Goal: Task Accomplishment & Management: Manage account settings

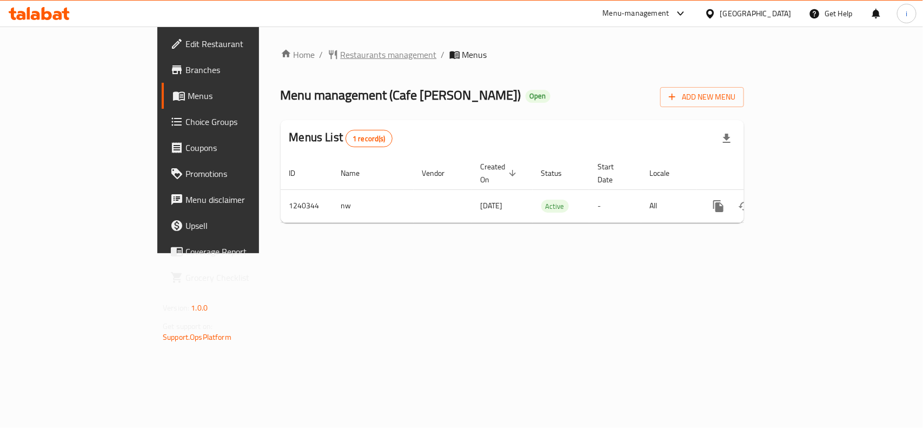
click at [341, 61] on span "Restaurants management" at bounding box center [389, 54] width 96 height 13
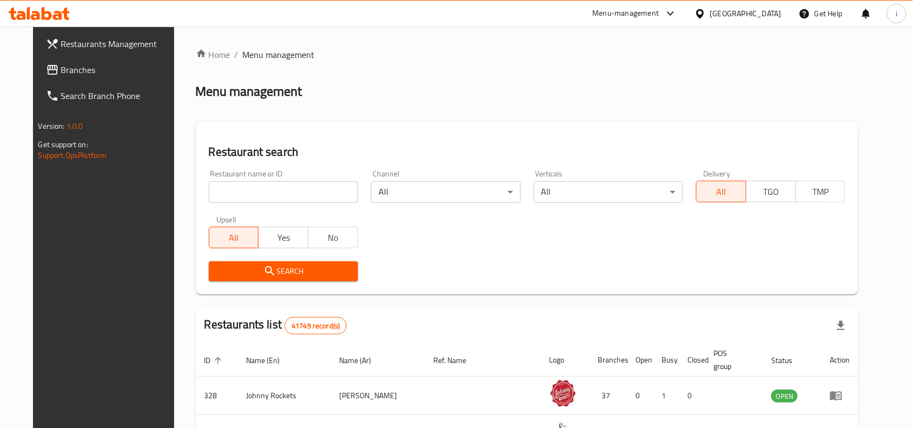
click at [252, 191] on input "search" at bounding box center [283, 192] width 149 height 22
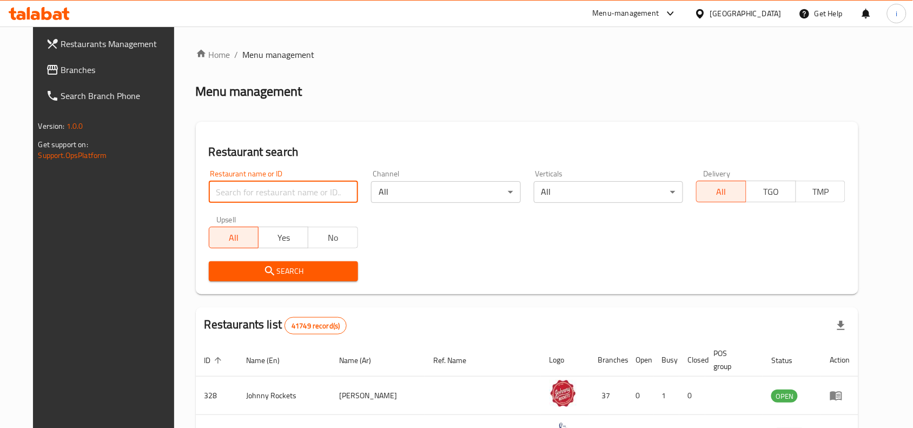
paste input "680325"
type input "680325"
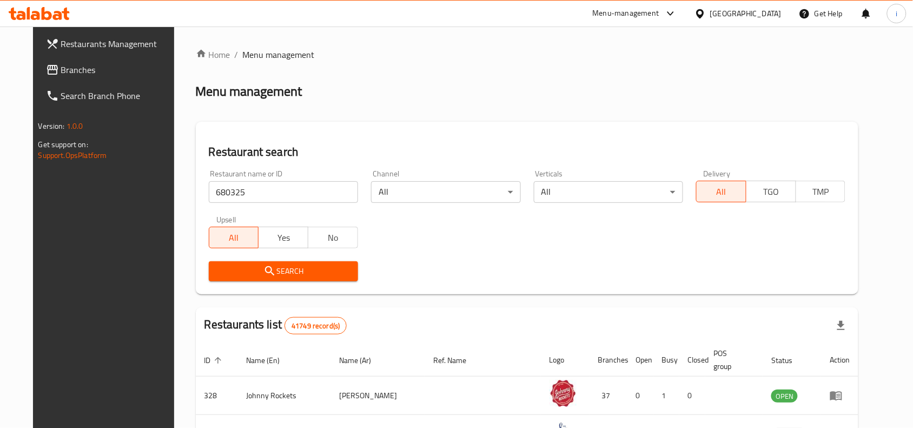
click at [290, 261] on button "Search" at bounding box center [283, 271] width 149 height 20
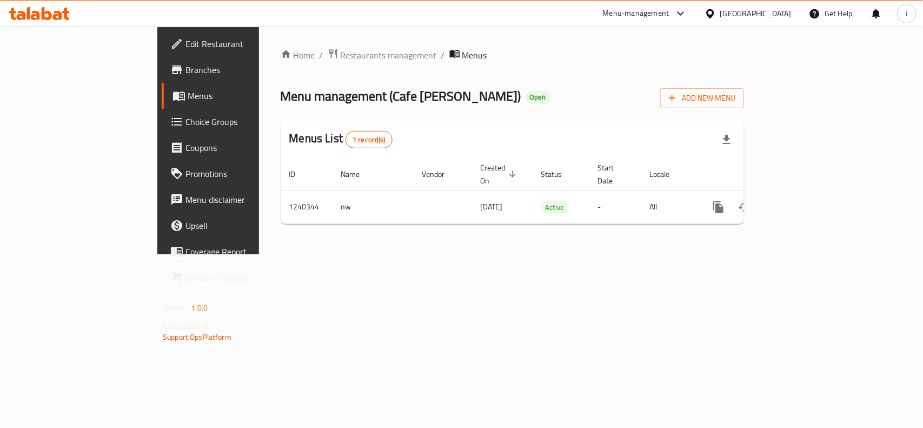
click at [185, 50] on span "Edit Restaurant" at bounding box center [243, 43] width 117 height 13
